Goal: Transaction & Acquisition: Download file/media

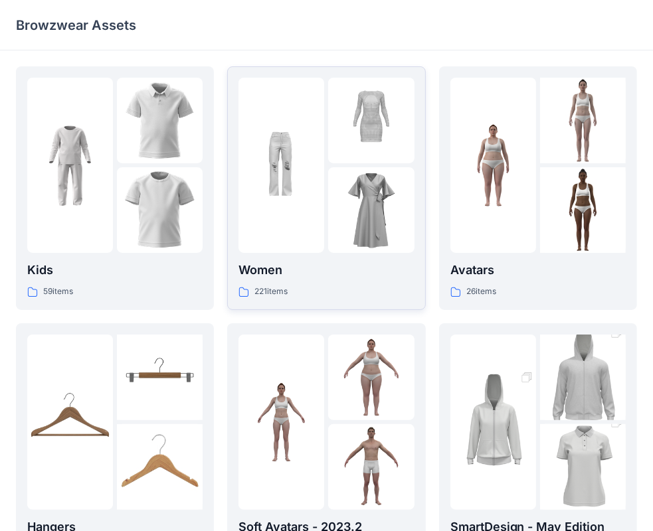
click at [297, 183] on div at bounding box center [281, 165] width 86 height 175
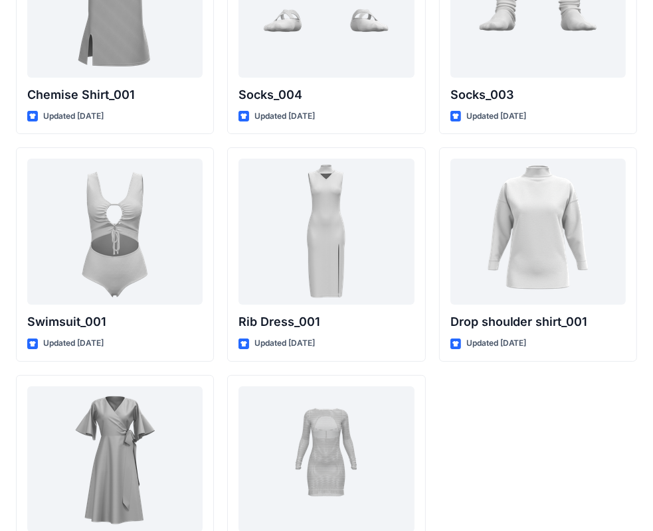
scroll to position [16215, 0]
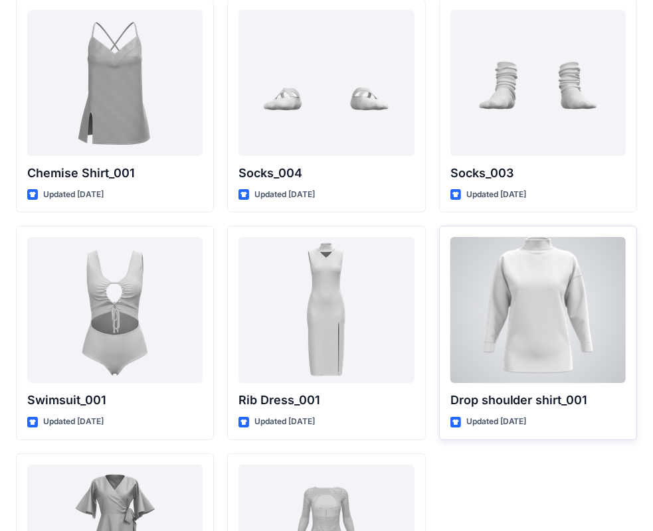
click at [499, 308] on div at bounding box center [537, 310] width 175 height 146
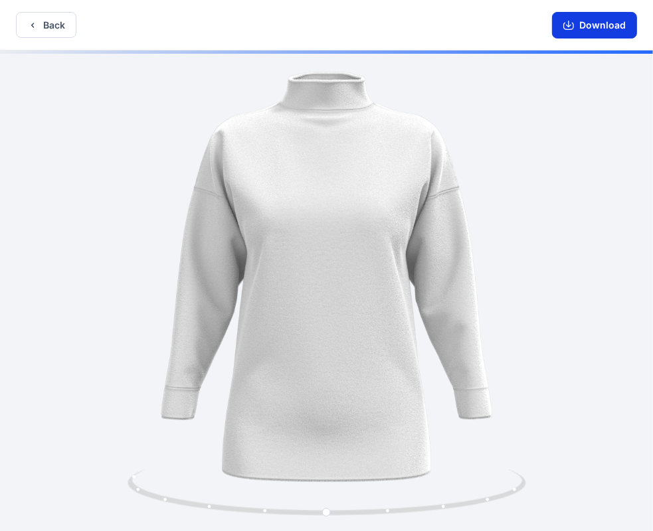
click at [610, 19] on button "Download" at bounding box center [594, 25] width 85 height 27
click at [617, 279] on div at bounding box center [326, 291] width 653 height 483
drag, startPoint x: 617, startPoint y: 279, endPoint x: 595, endPoint y: 288, distance: 24.4
click at [616, 279] on div at bounding box center [326, 291] width 653 height 483
